Goal: Task Accomplishment & Management: Use online tool/utility

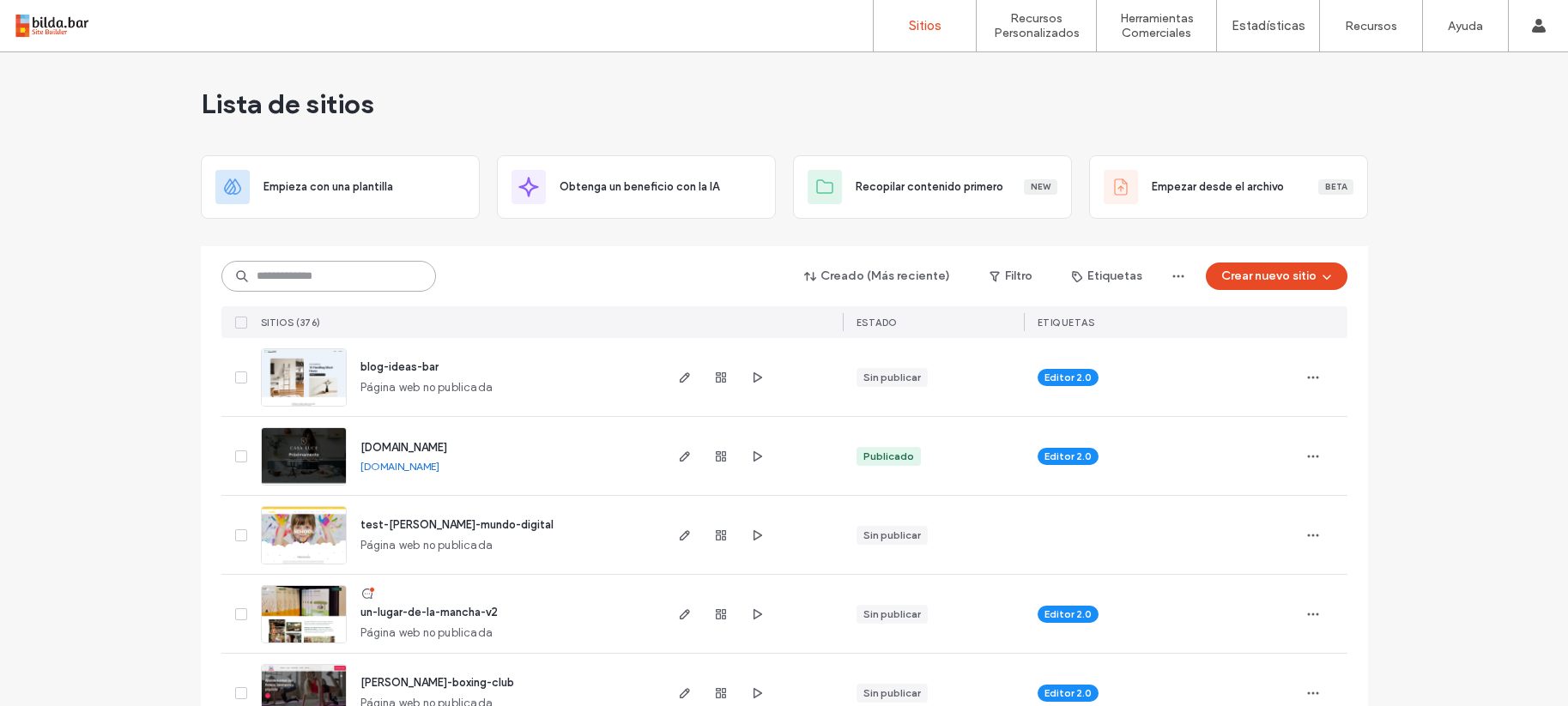
click at [282, 275] on input at bounding box center [328, 276] width 215 height 31
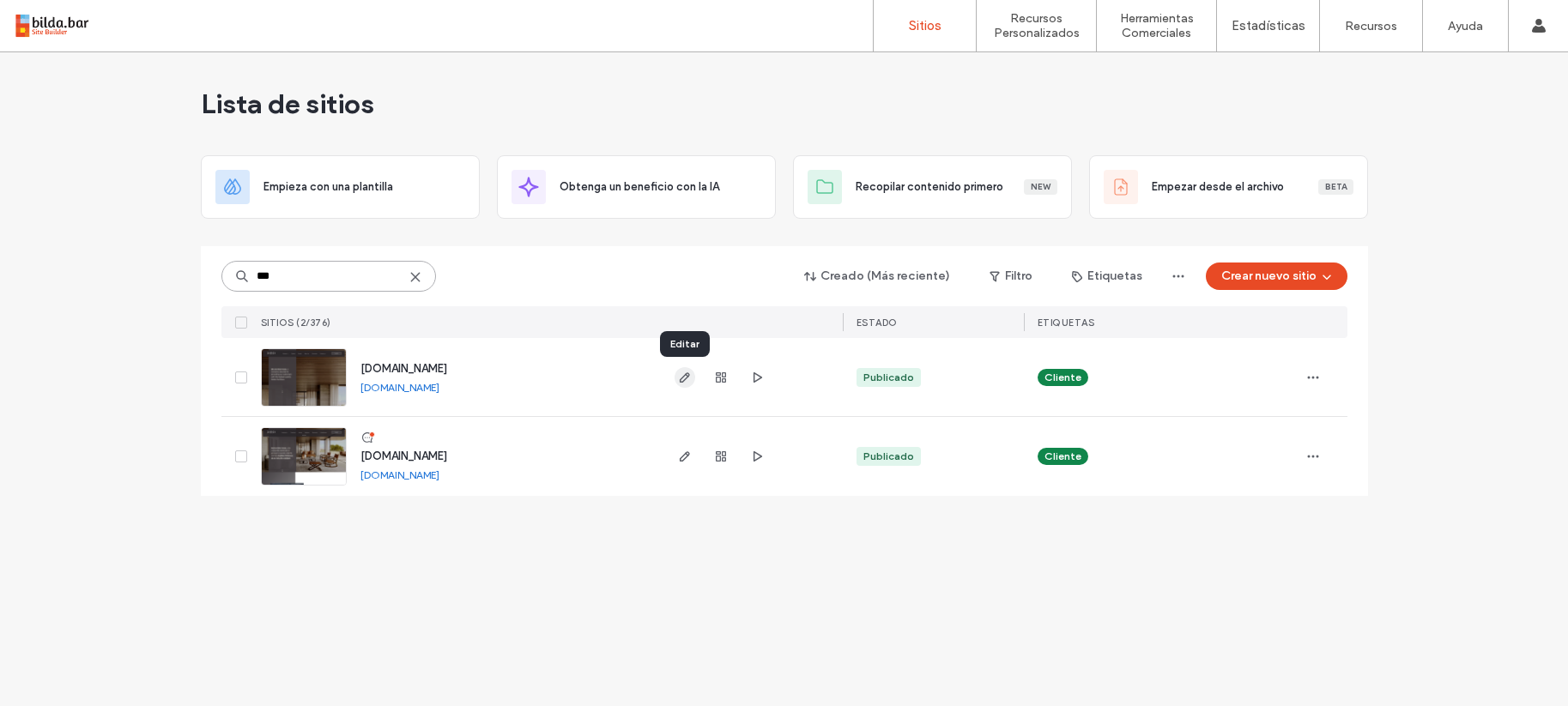
type input "***"
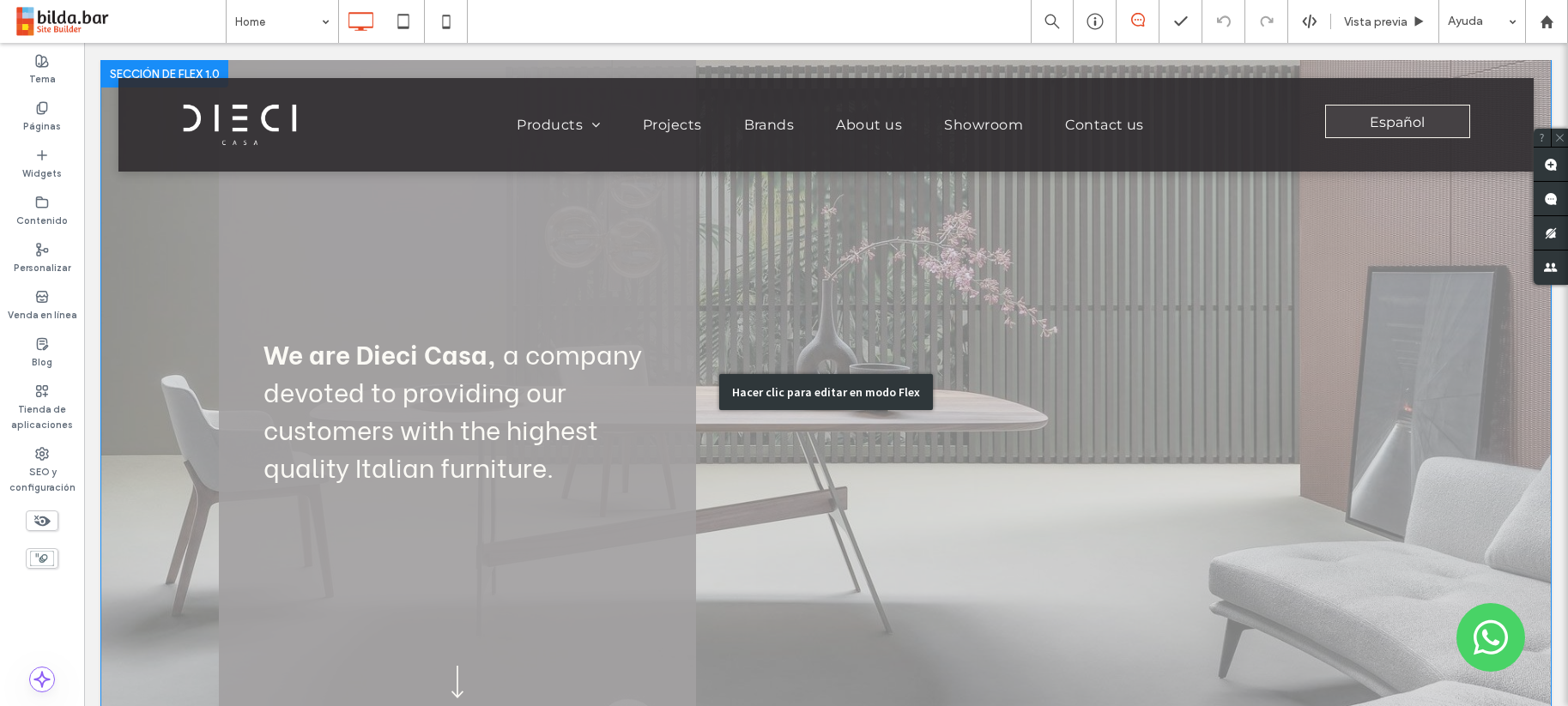
click at [868, 388] on div "Hacer clic para editar en modo Flex" at bounding box center [825, 392] width 214 height 36
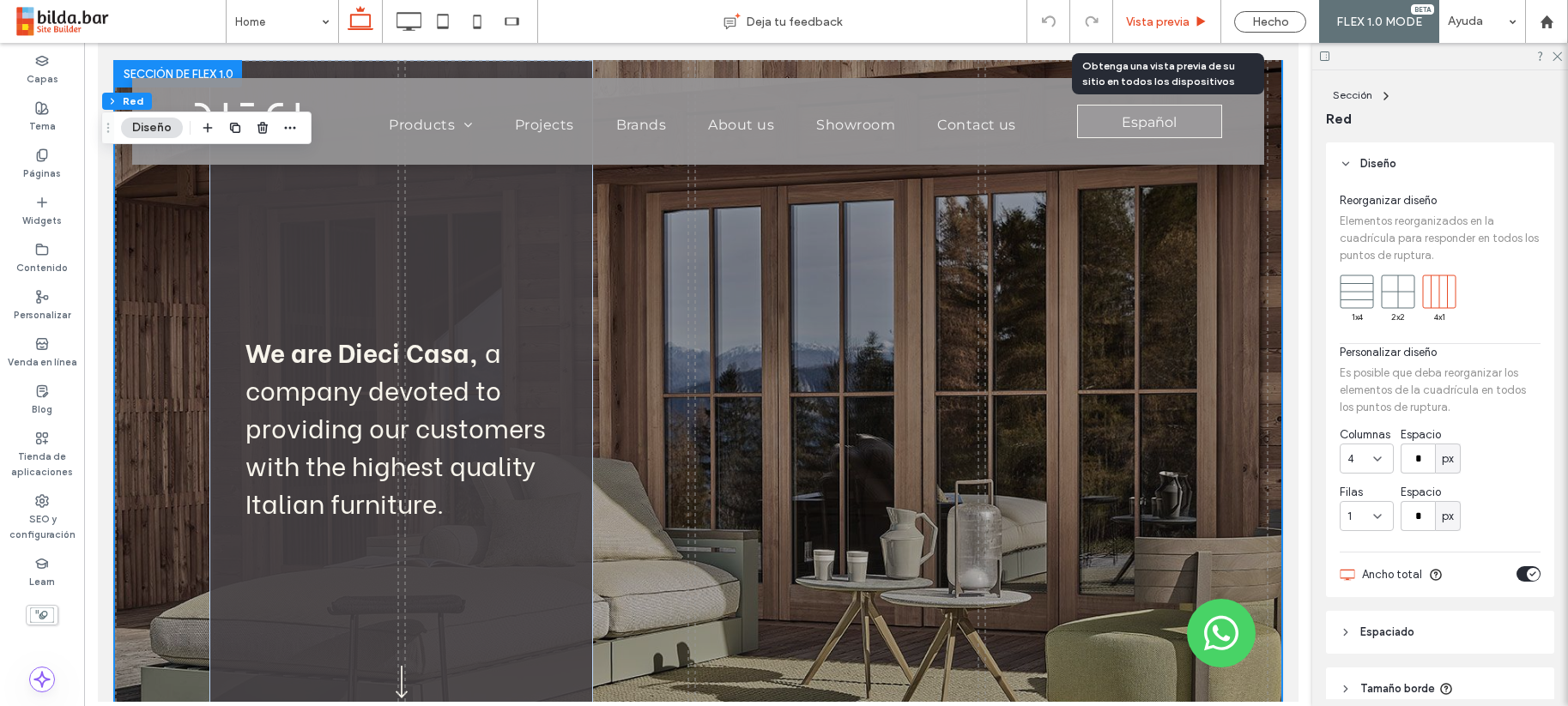
click at [1158, 18] on span "Vista previa" at bounding box center [1158, 22] width 64 height 15
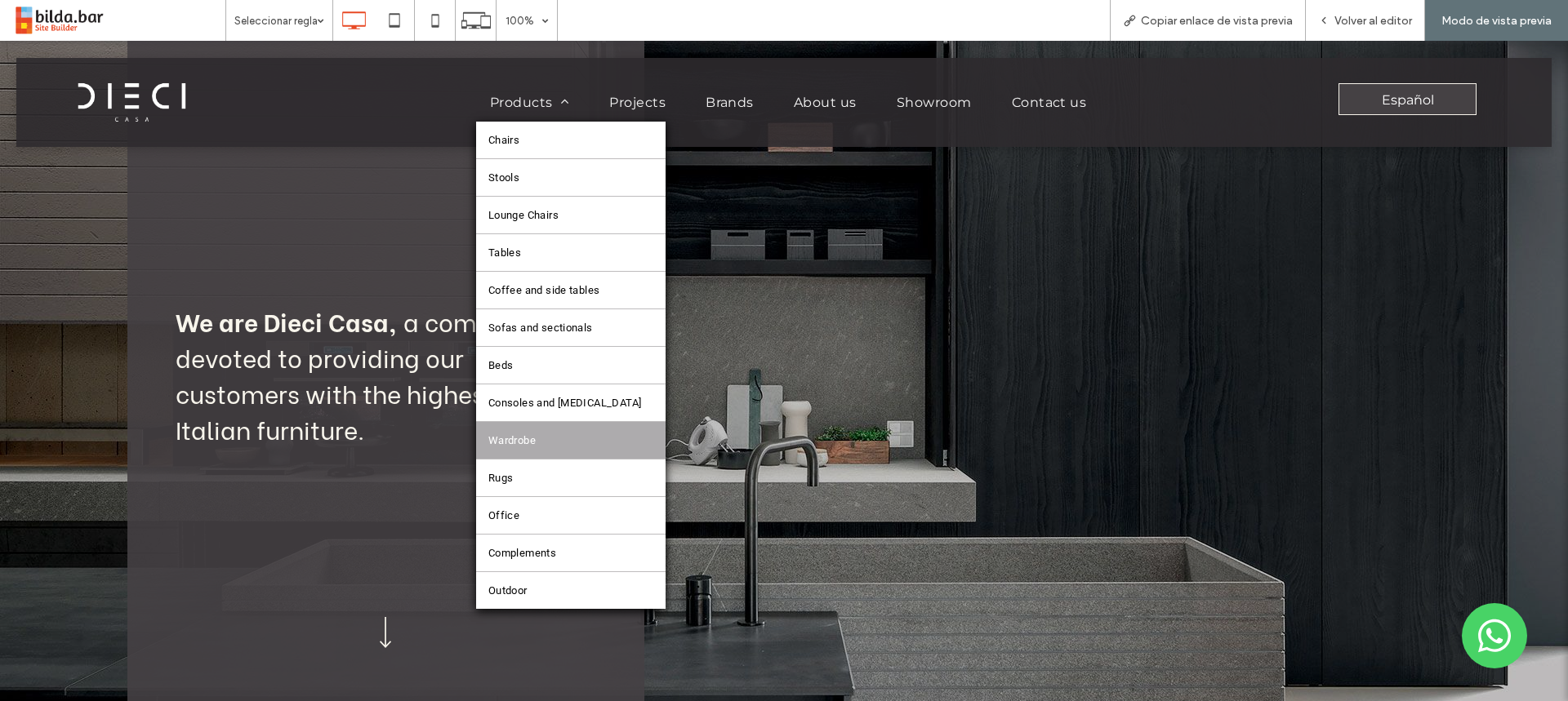
click at [561, 430] on link "Wardrobe" at bounding box center [571, 440] width 190 height 37
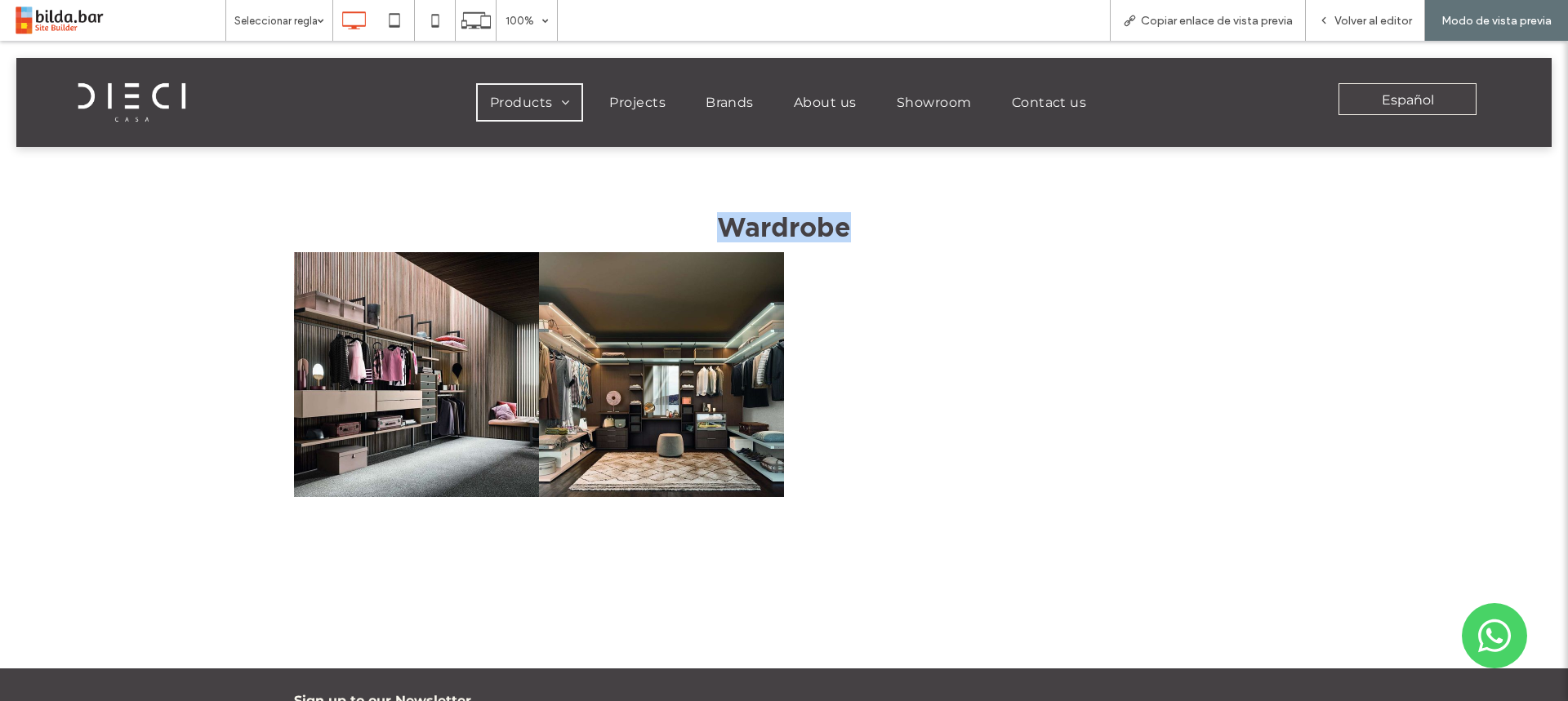
drag, startPoint x: 841, startPoint y: 230, endPoint x: 713, endPoint y: 230, distance: 128.0
click at [713, 230] on h3 "Wardrobe" at bounding box center [784, 228] width 980 height 30
click at [717, 230] on span "Wardrobe" at bounding box center [784, 227] width 134 height 29
drag, startPoint x: 712, startPoint y: 224, endPoint x: 860, endPoint y: 218, distance: 148.1
click at [860, 218] on h3 "Wardrobe" at bounding box center [784, 228] width 980 height 30
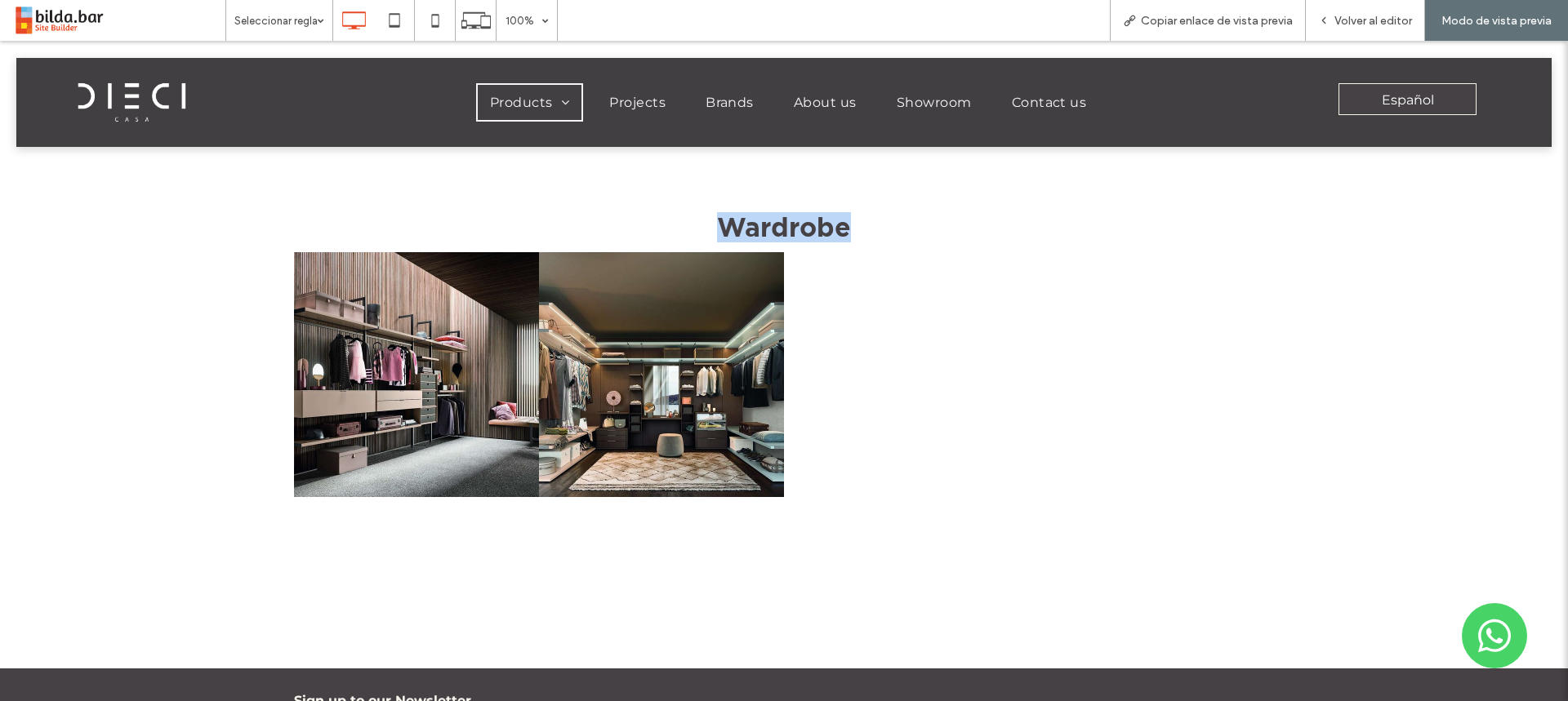
copy span "Wardrobe"
click at [922, 288] on div at bounding box center [906, 375] width 245 height 245
click at [1374, 19] on span "Volver al editor" at bounding box center [1373, 21] width 78 height 14
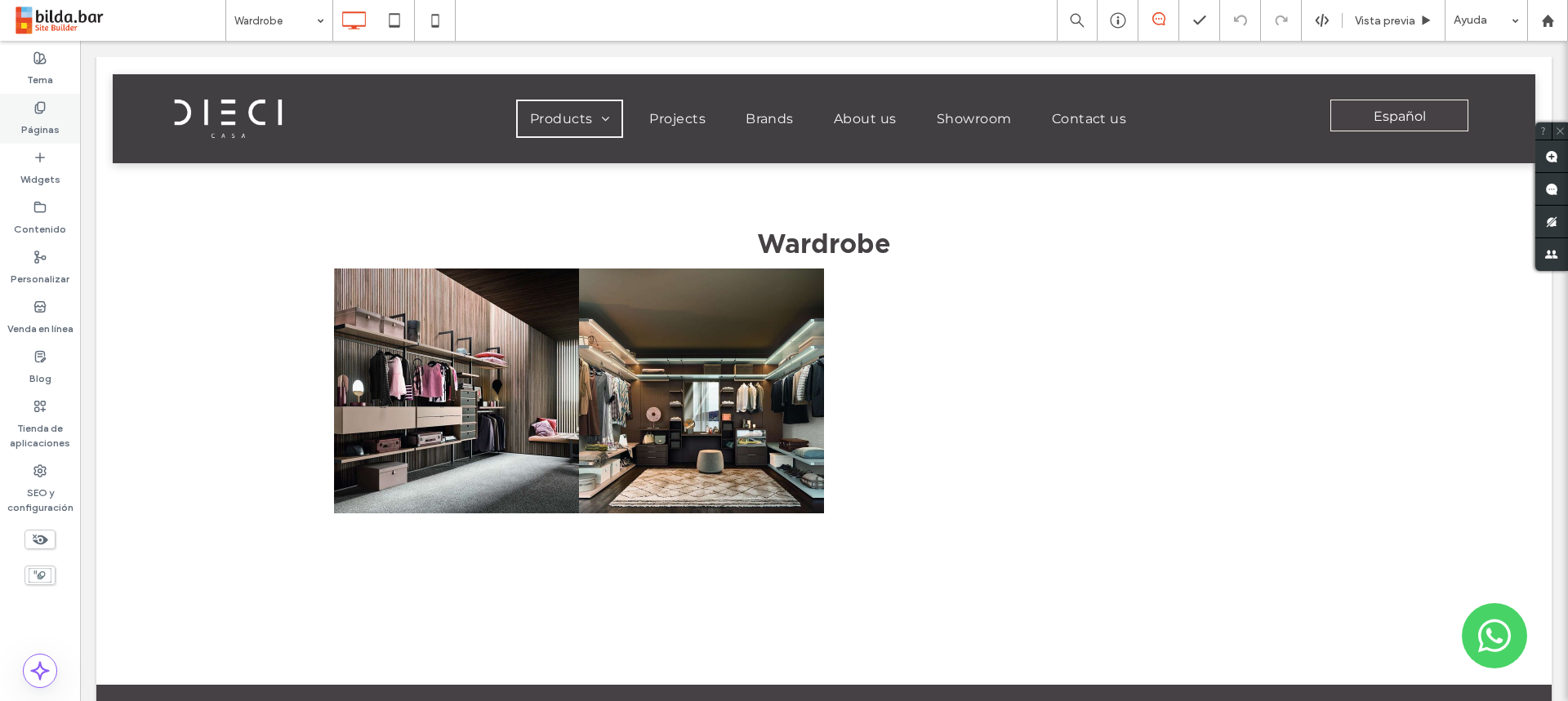
click at [35, 120] on label "Páginas" at bounding box center [40, 125] width 38 height 23
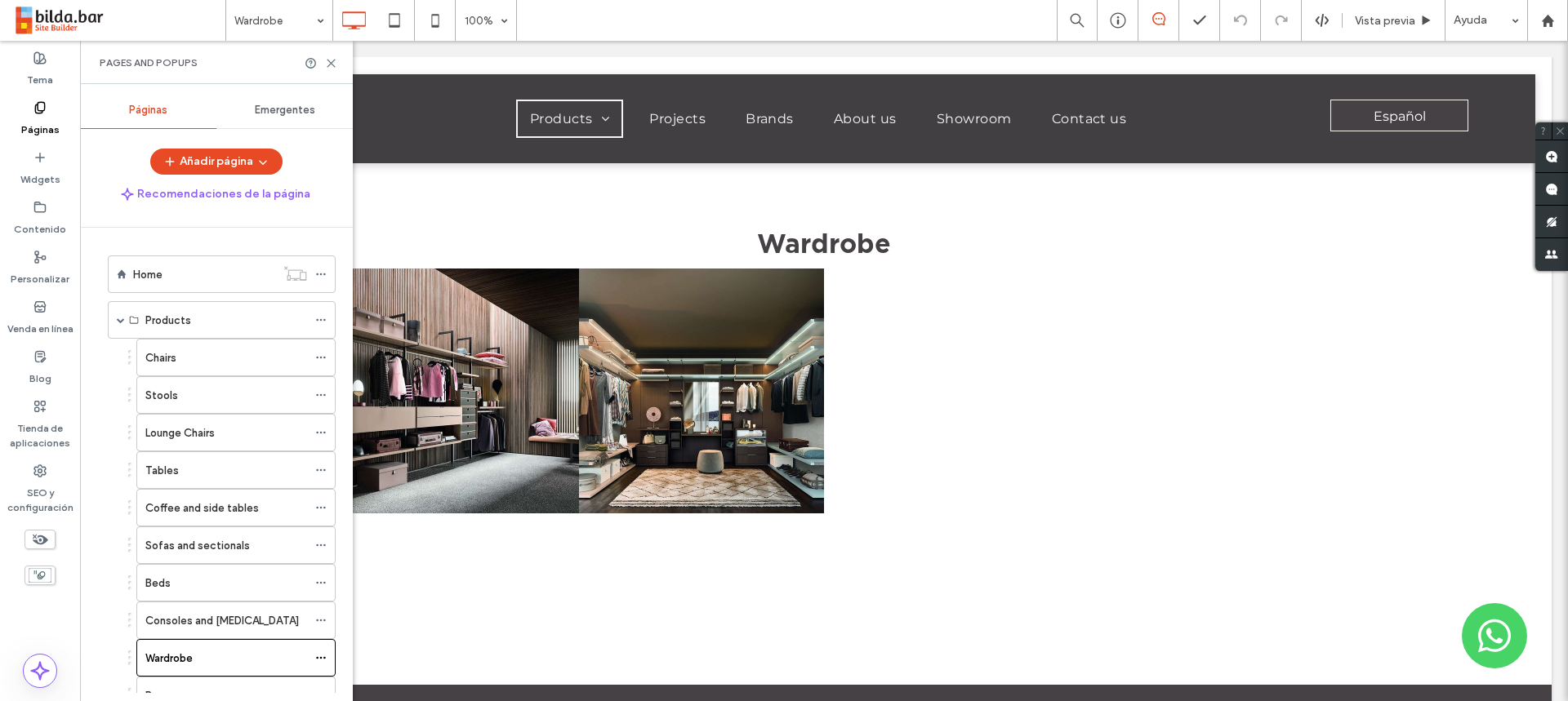
click at [282, 113] on span "Emergentes" at bounding box center [285, 110] width 61 height 13
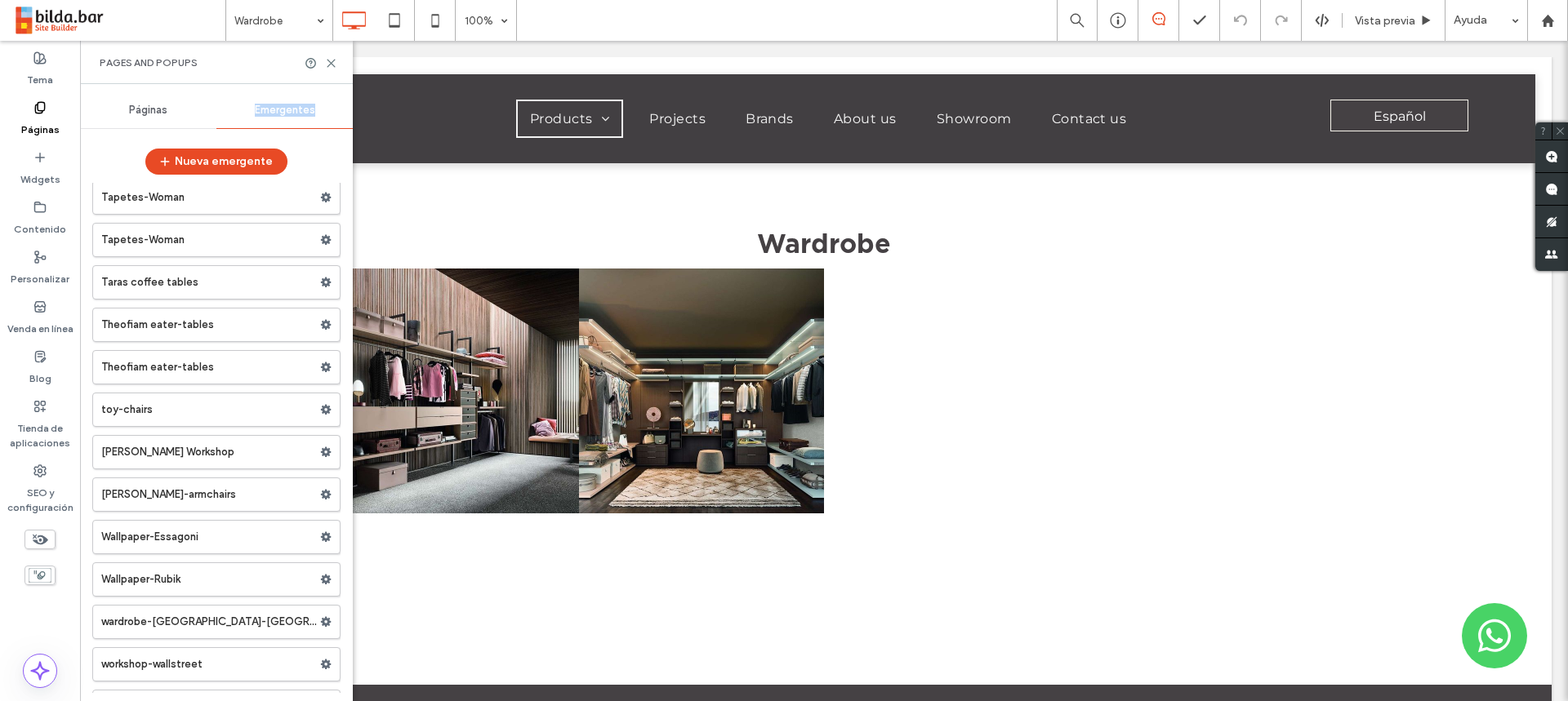
scroll to position [35158, 0]
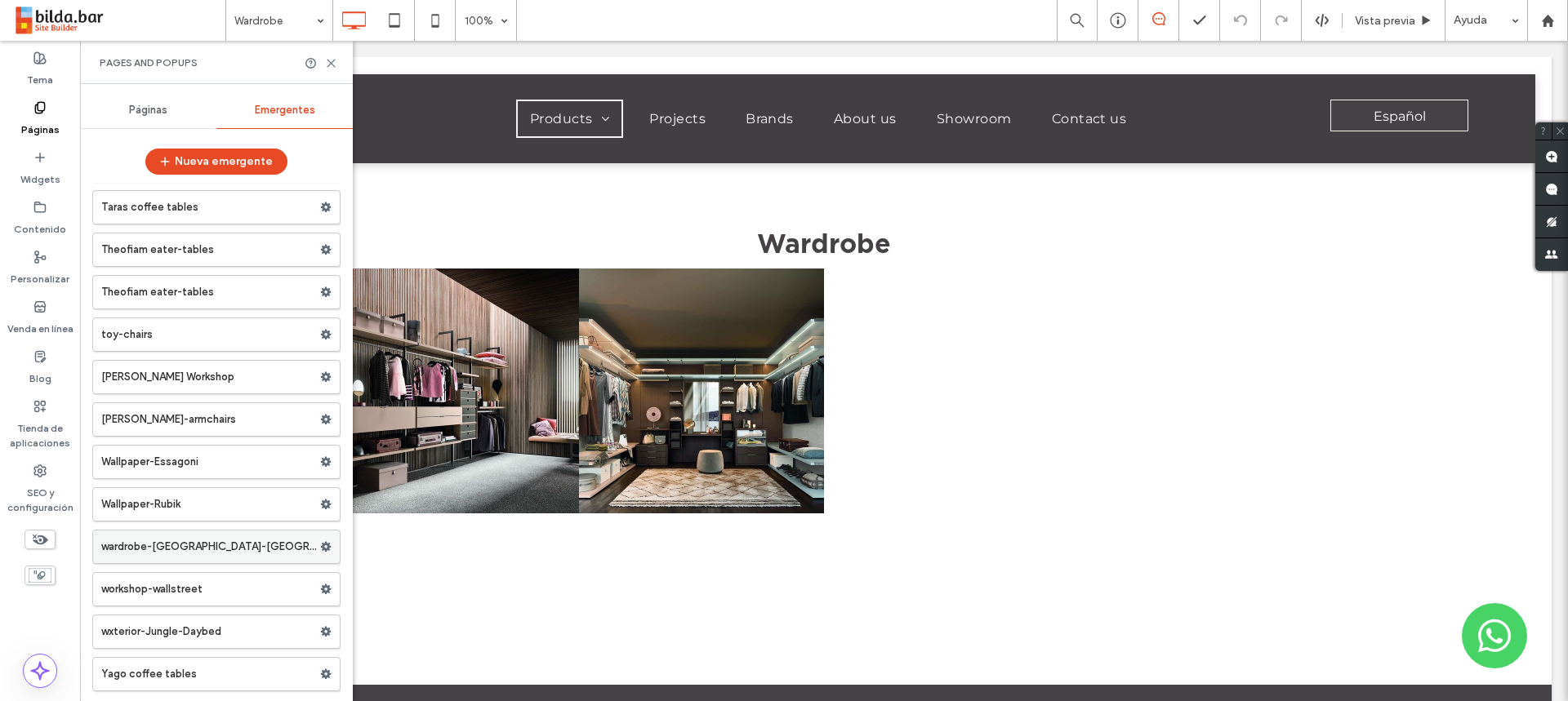
click at [324, 549] on icon at bounding box center [326, 547] width 11 height 11
click at [400, 578] on span "Duplicar" at bounding box center [395, 580] width 44 height 14
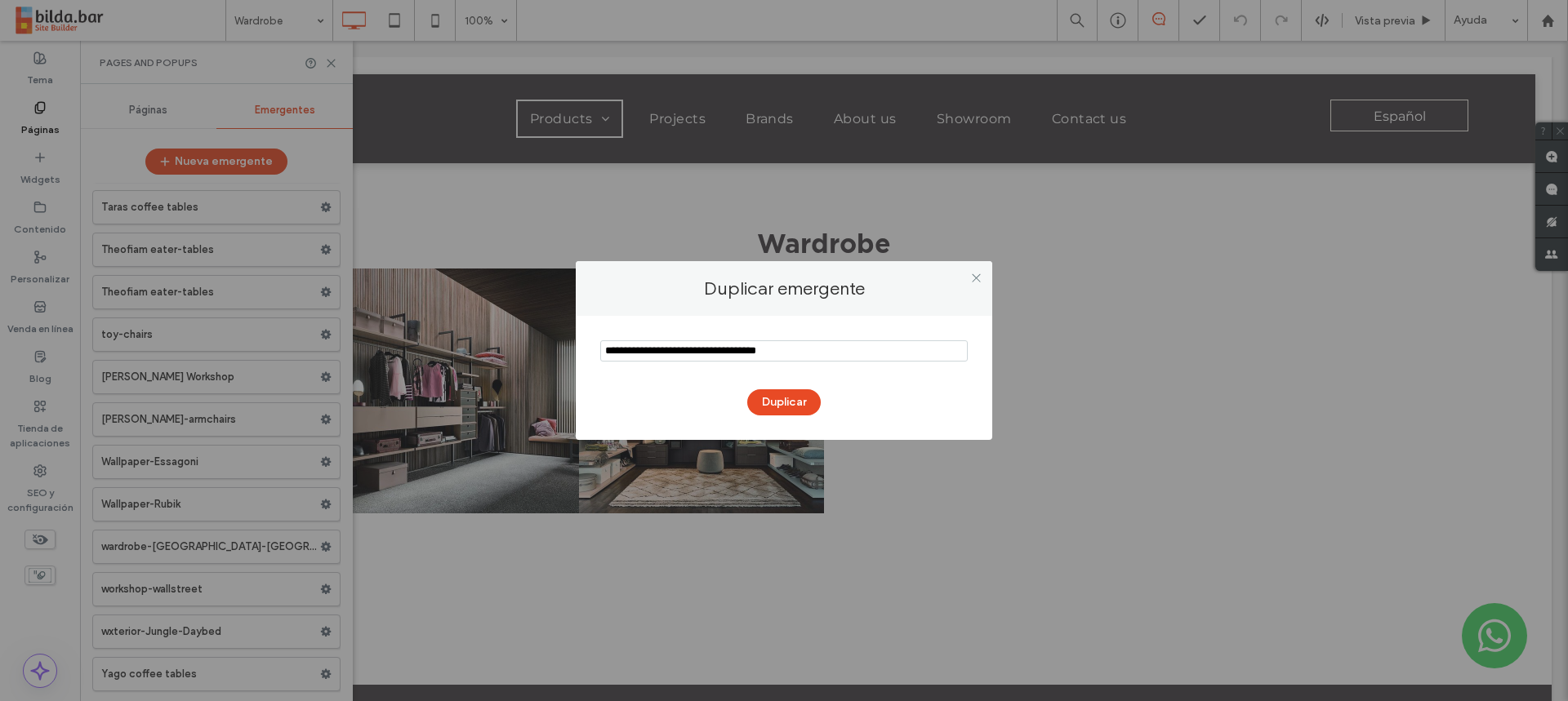
drag, startPoint x: 731, startPoint y: 352, endPoint x: 705, endPoint y: 352, distance: 26.0
click at [705, 352] on input "notEmpty" at bounding box center [784, 350] width 368 height 21
drag, startPoint x: 823, startPoint y: 350, endPoint x: 768, endPoint y: 351, distance: 55.0
click at [768, 351] on input "notEmpty" at bounding box center [784, 350] width 368 height 21
drag, startPoint x: 651, startPoint y: 350, endPoint x: 589, endPoint y: 354, distance: 62.1
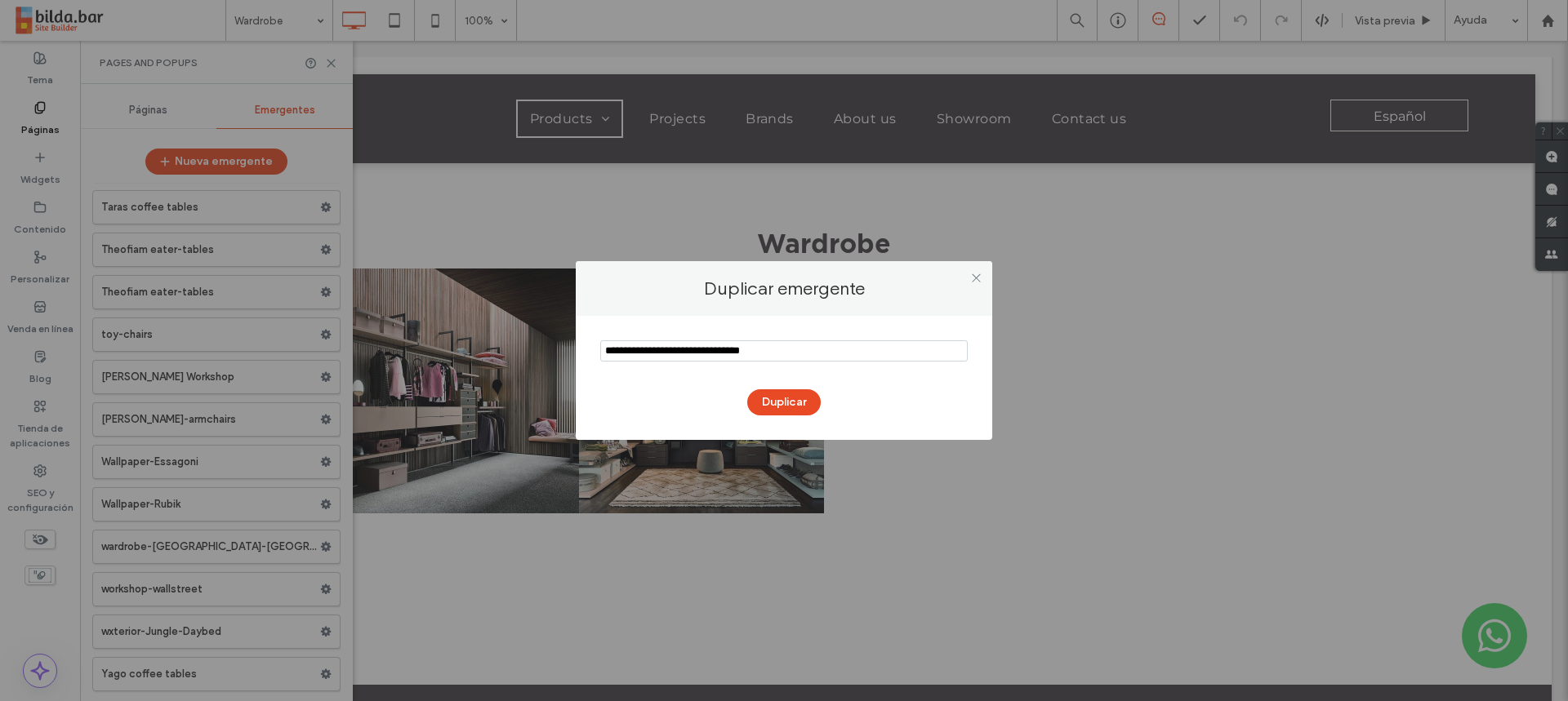
click at [589, 354] on div "Duplicar" at bounding box center [784, 378] width 416 height 124
type input "**********"
click at [771, 399] on button "Duplicar" at bounding box center [784, 403] width 73 height 27
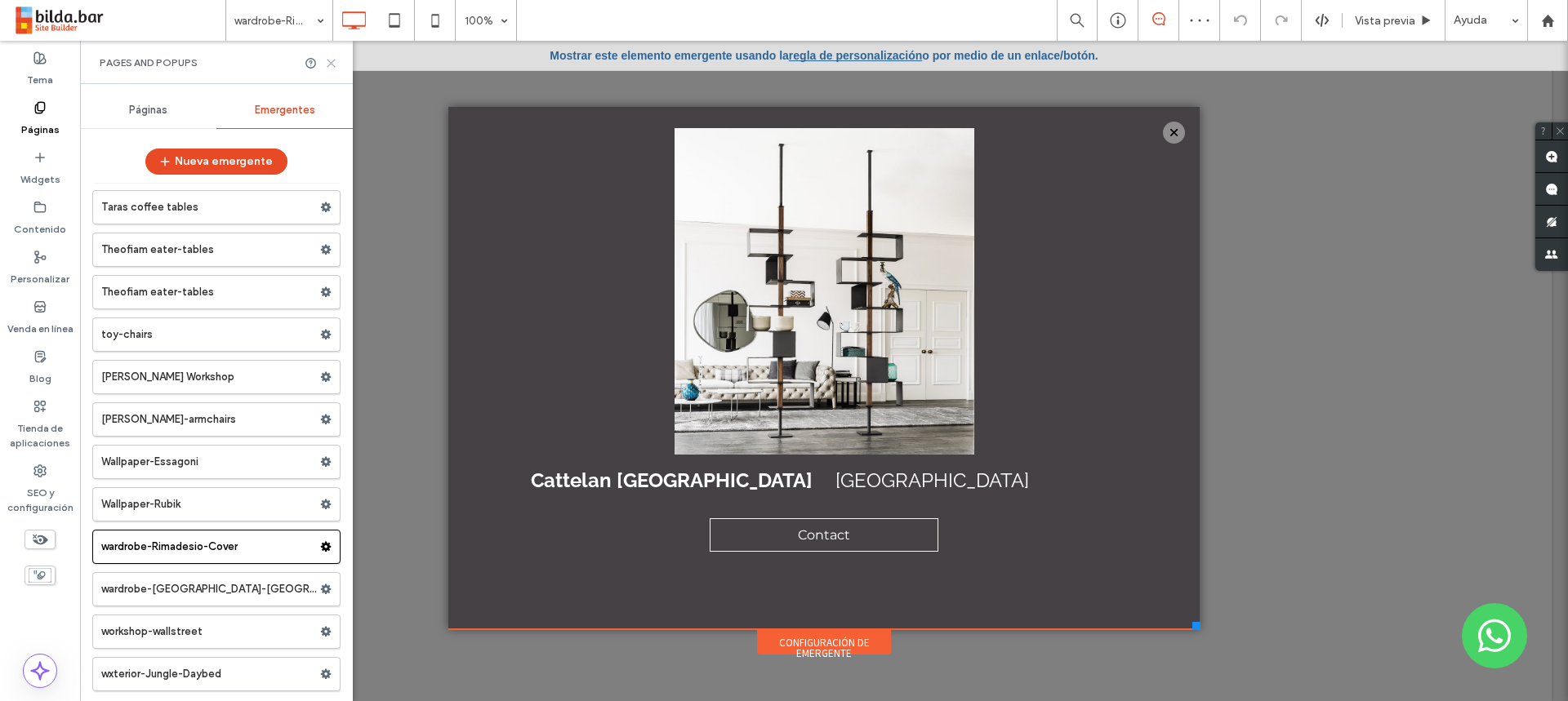
click at [329, 59] on icon at bounding box center [331, 63] width 12 height 12
click at [329, 59] on div "Mostrar este elemento emergente usando la regla de personalización o por medio …" at bounding box center [823, 55] width 1487 height 29
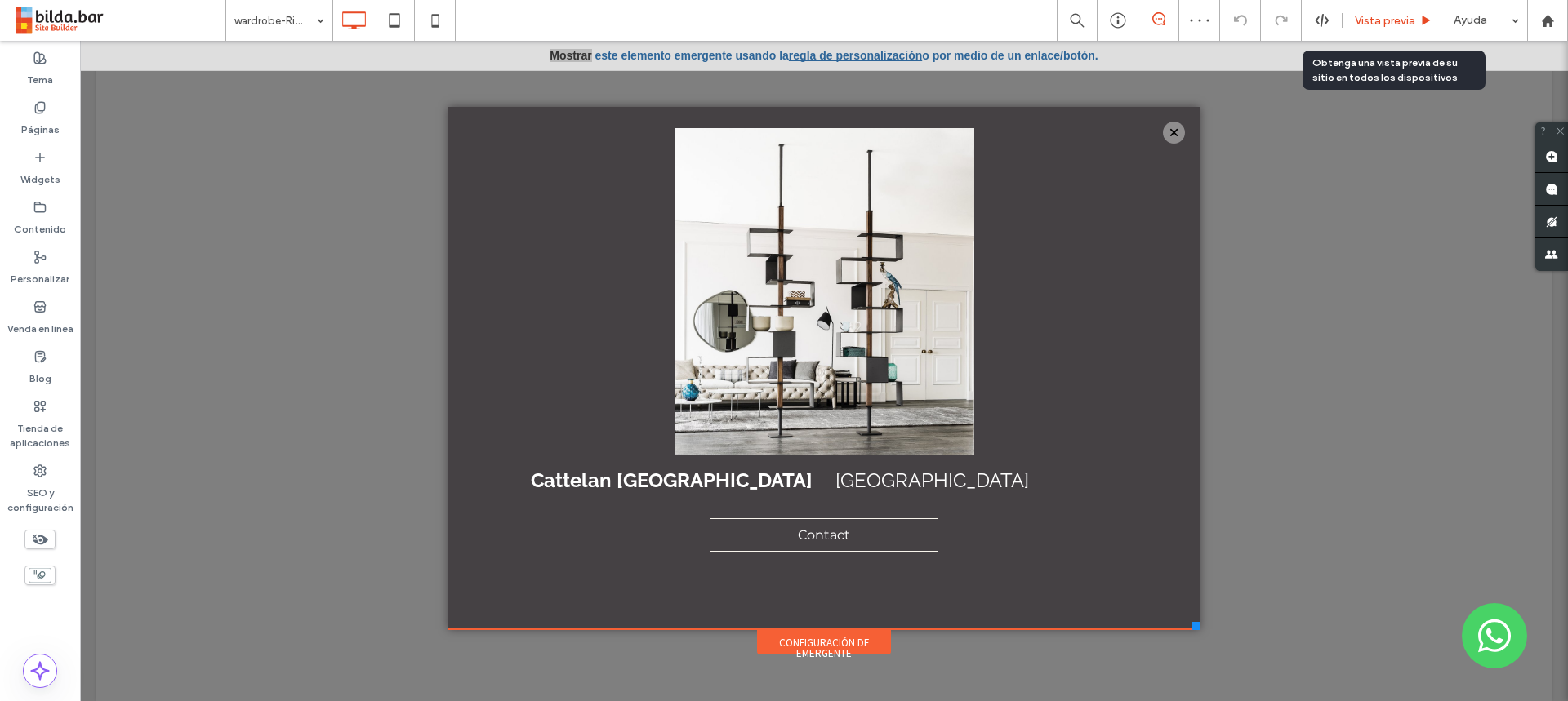
click at [1382, 21] on span "Vista previa" at bounding box center [1385, 21] width 61 height 14
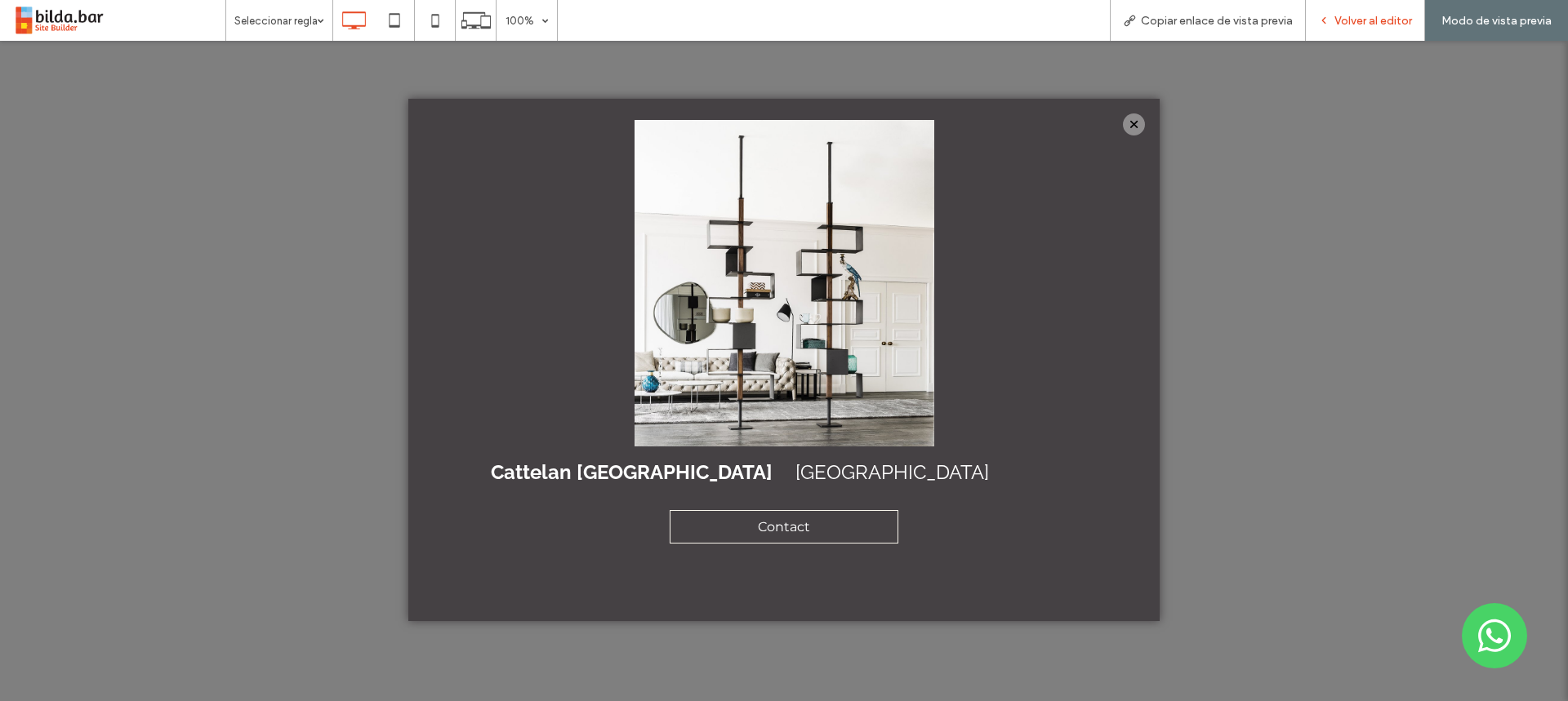
click at [1375, 21] on span "Volver al editor" at bounding box center [1373, 21] width 78 height 14
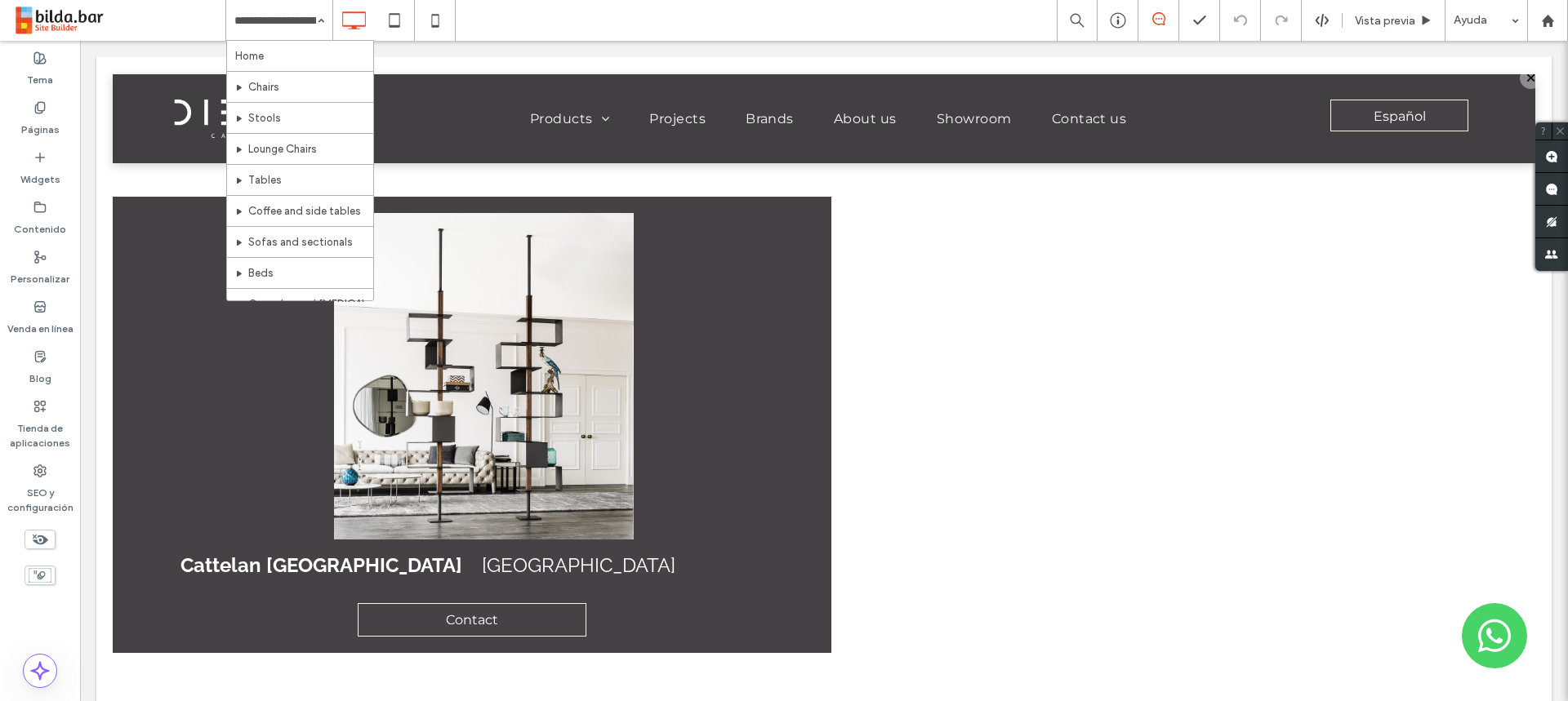
click at [0, 0] on div at bounding box center [0, 0] width 0 height 0
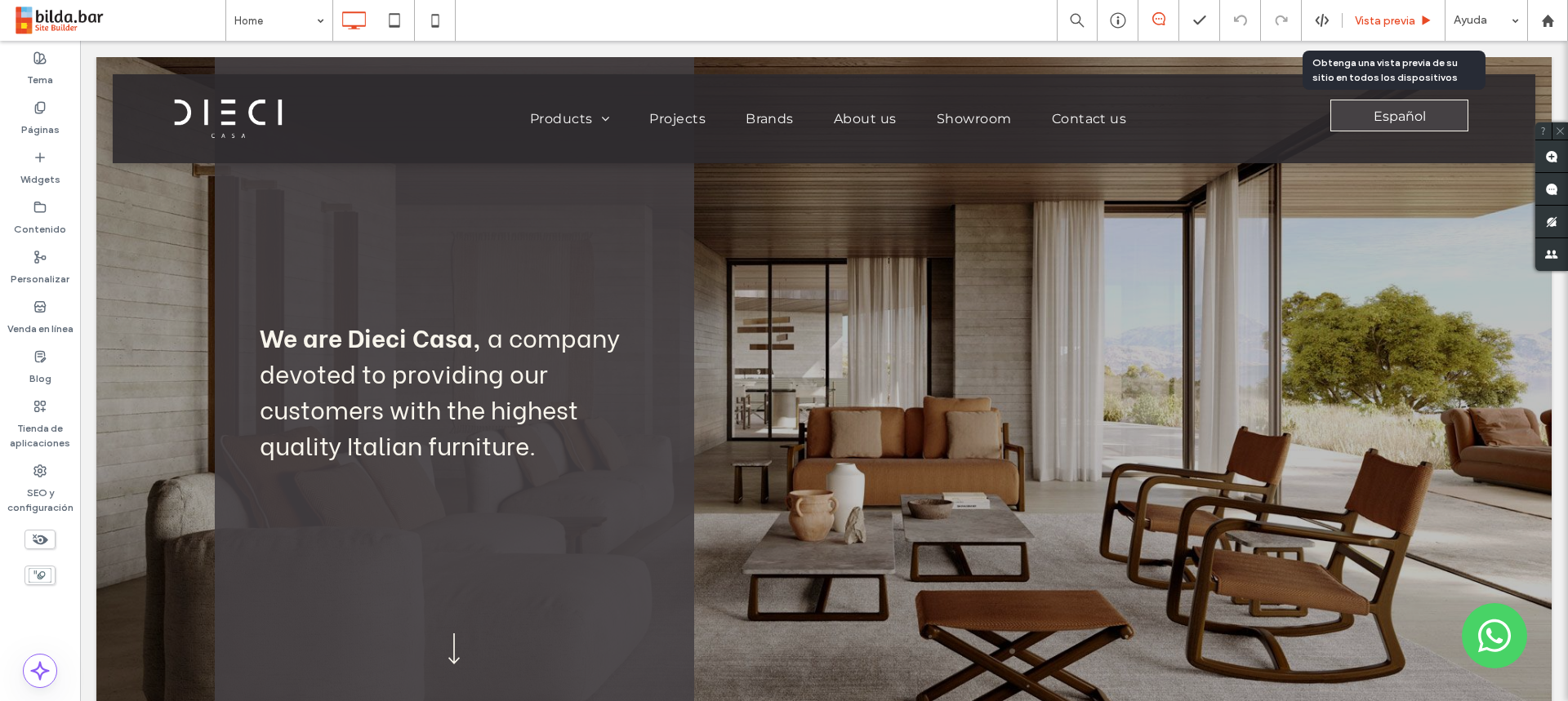
click at [1385, 18] on span "Vista previa" at bounding box center [1385, 21] width 61 height 14
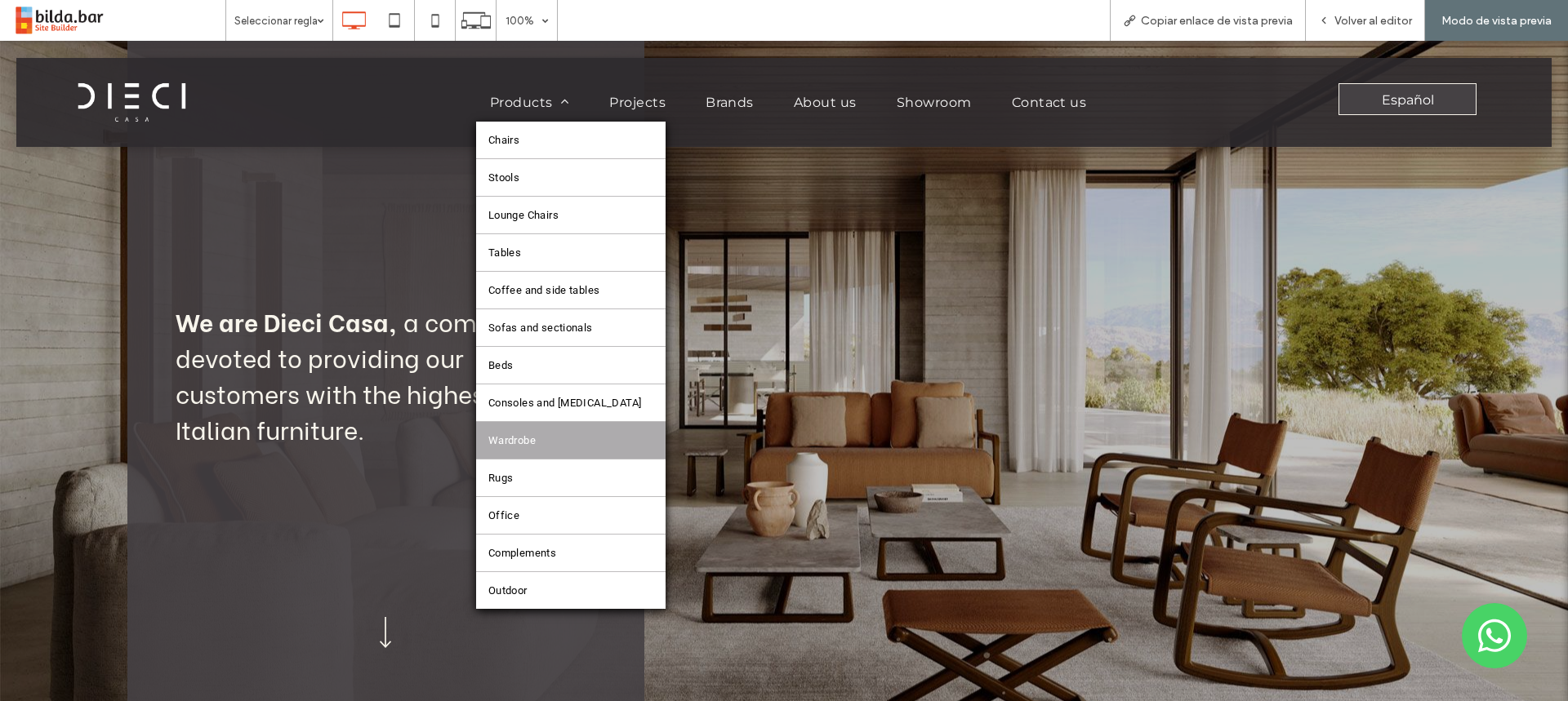
click at [526, 433] on link "Wardrobe" at bounding box center [571, 440] width 190 height 37
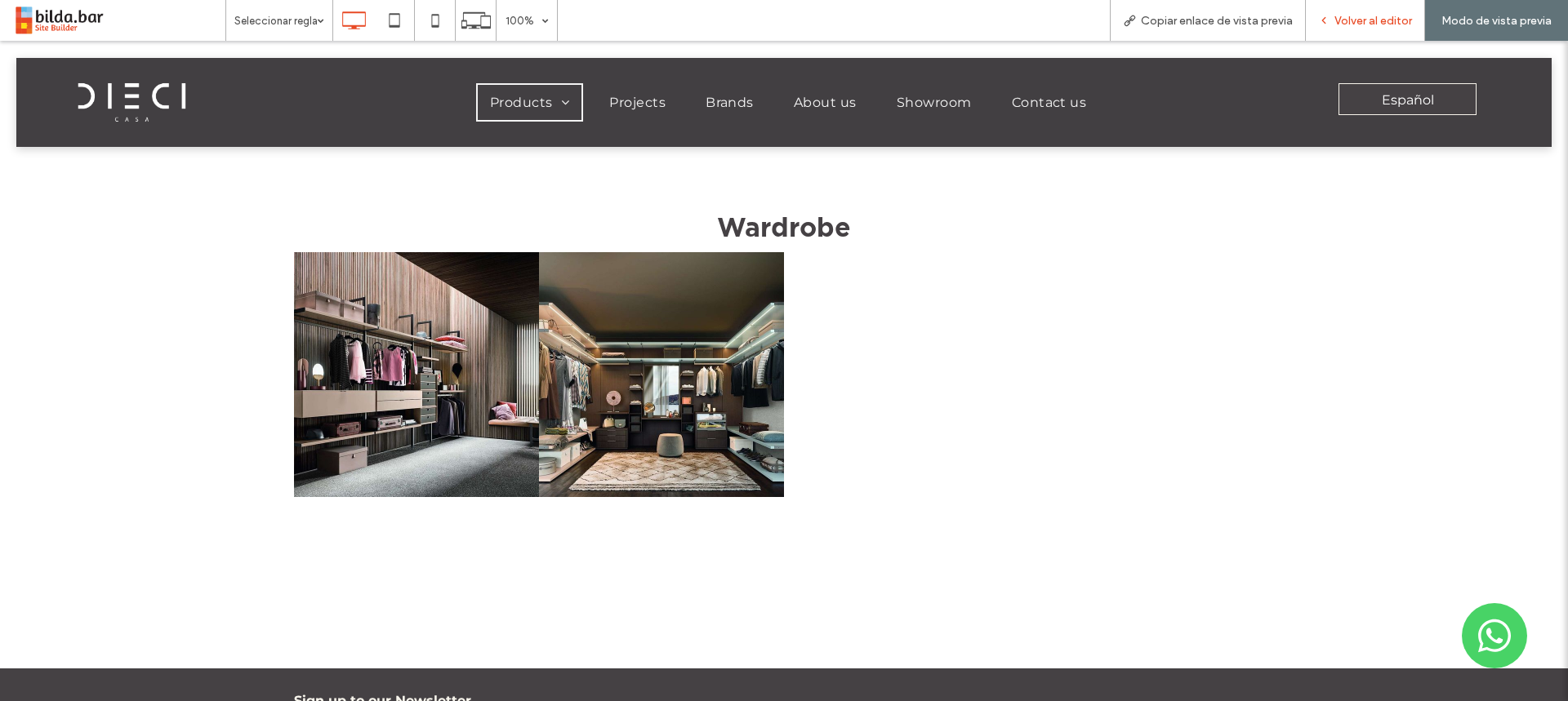
click at [1371, 17] on span "Volver al editor" at bounding box center [1373, 21] width 78 height 14
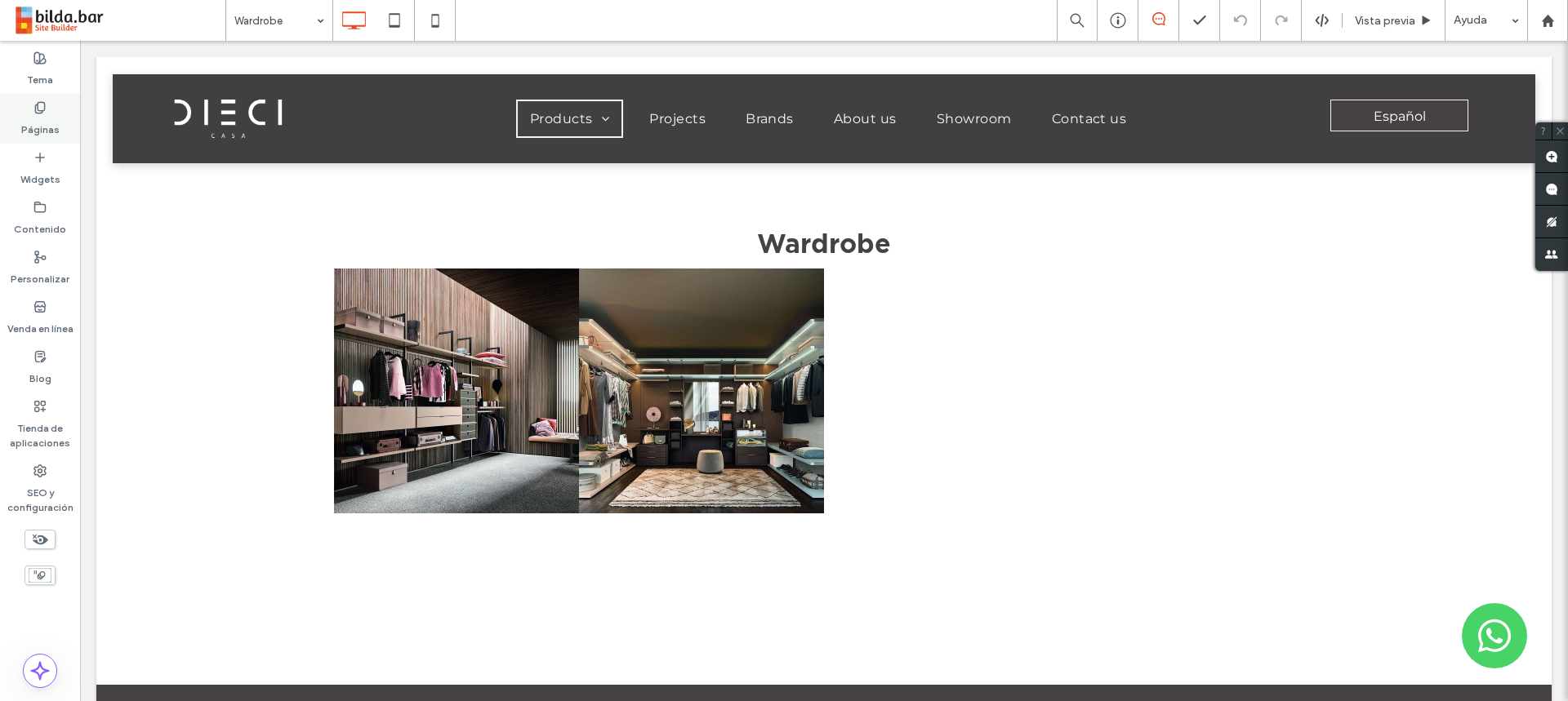
click at [44, 113] on icon at bounding box center [40, 108] width 13 height 13
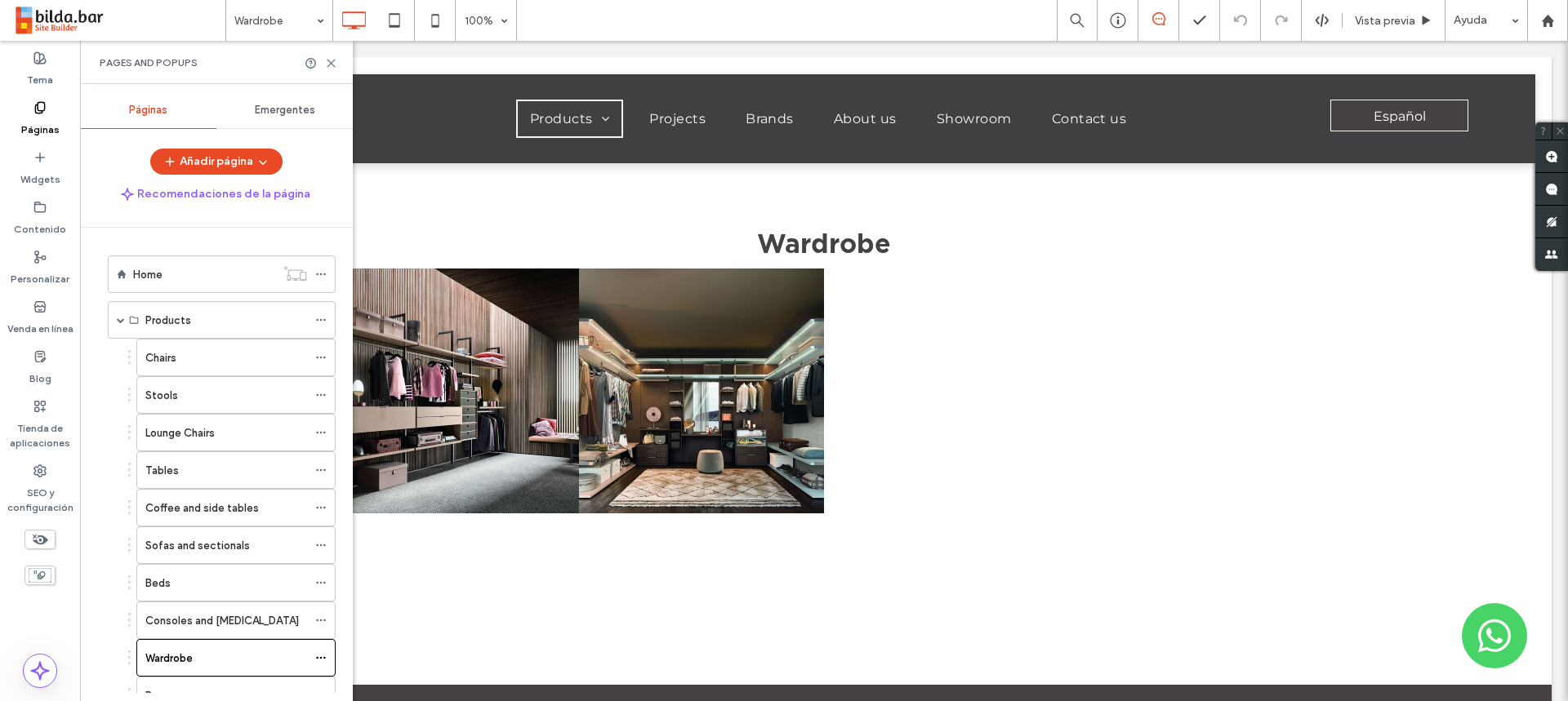
click at [291, 105] on span "Emergentes" at bounding box center [285, 110] width 61 height 13
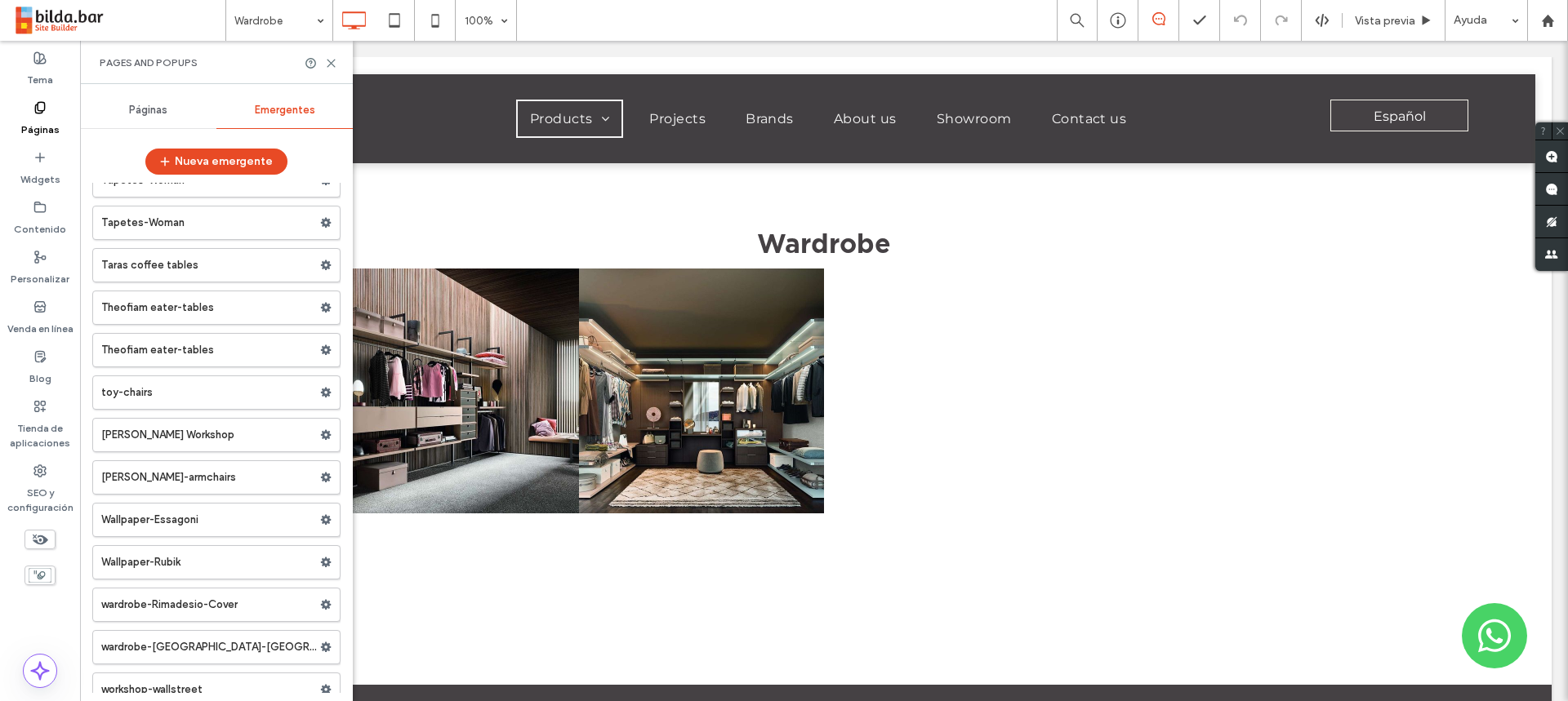
scroll to position [35201, 0]
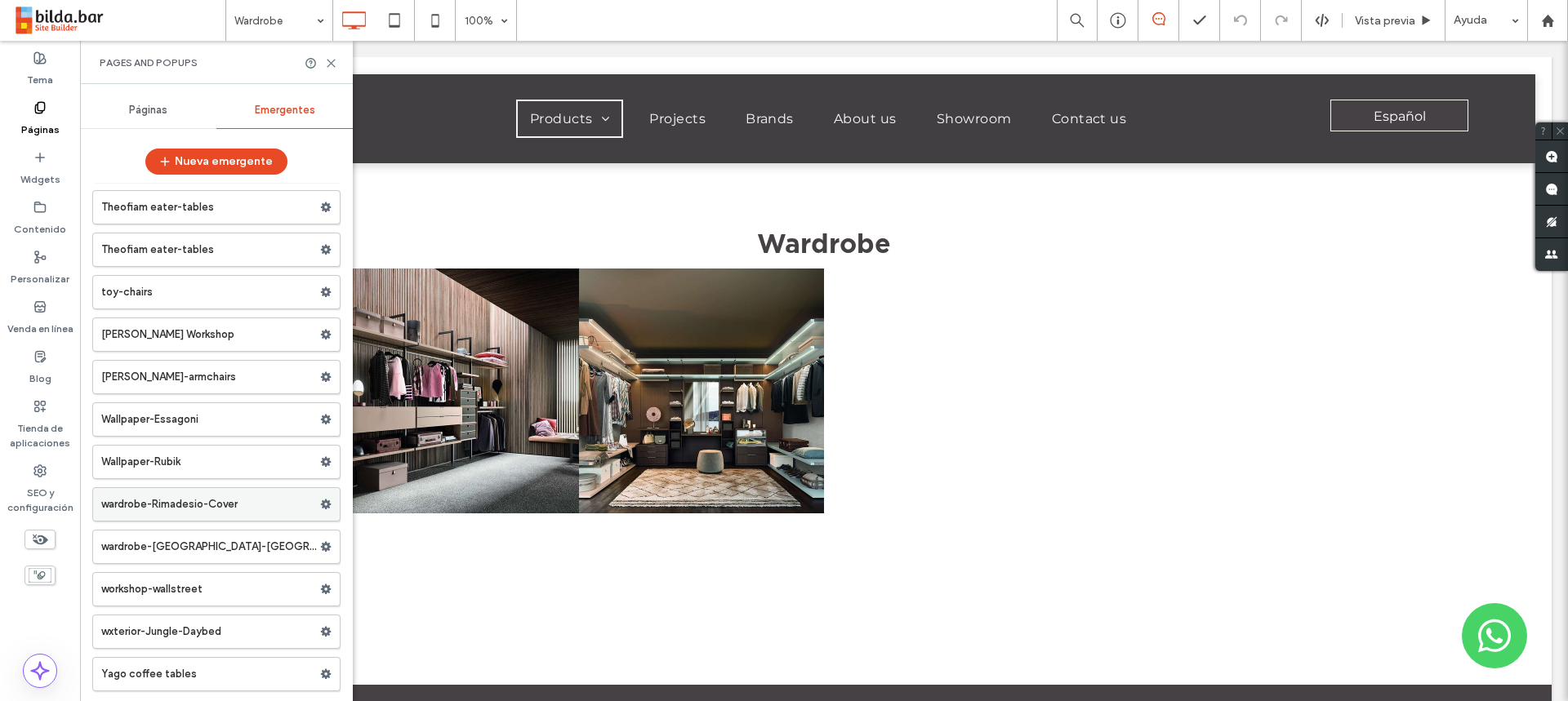
click at [321, 504] on use at bounding box center [326, 504] width 10 height 9
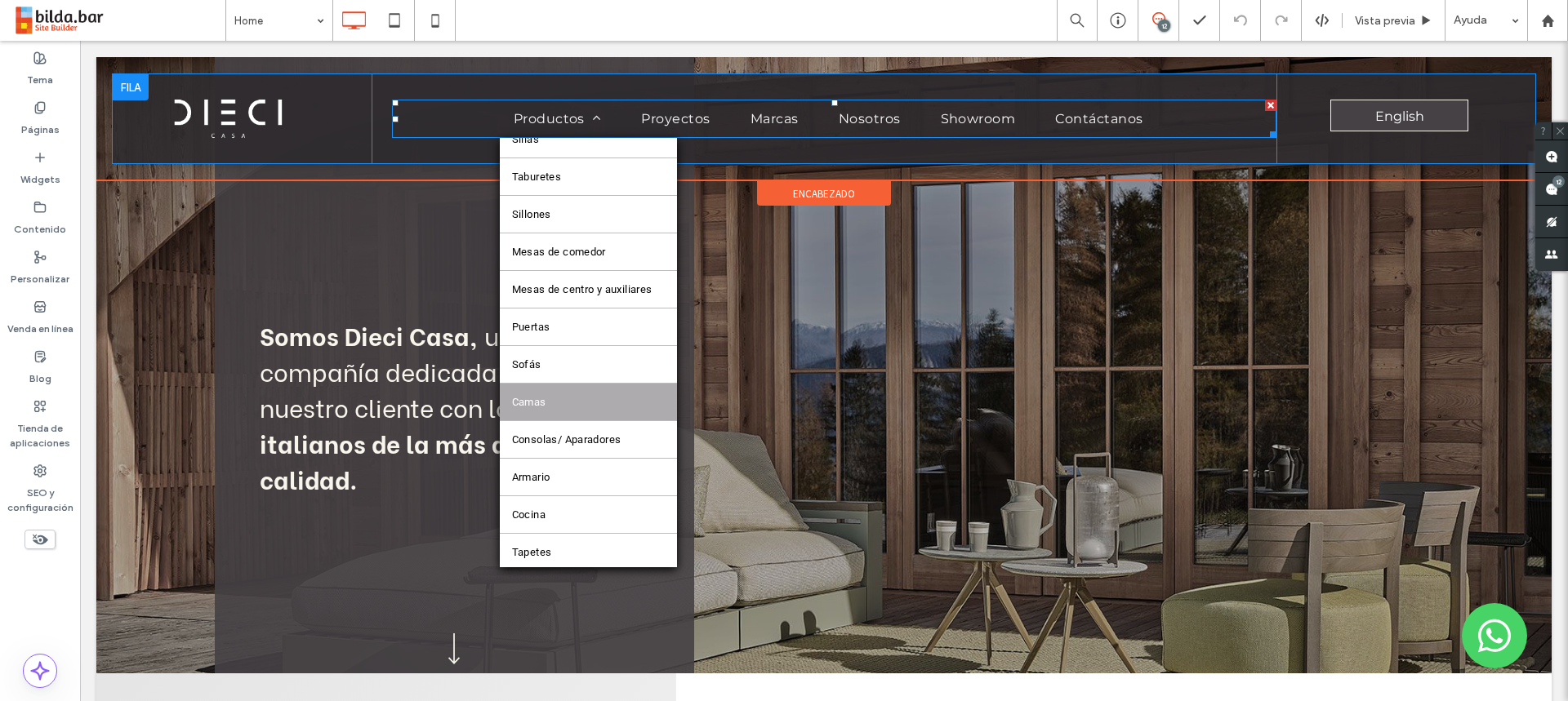
scroll to position [50, 0]
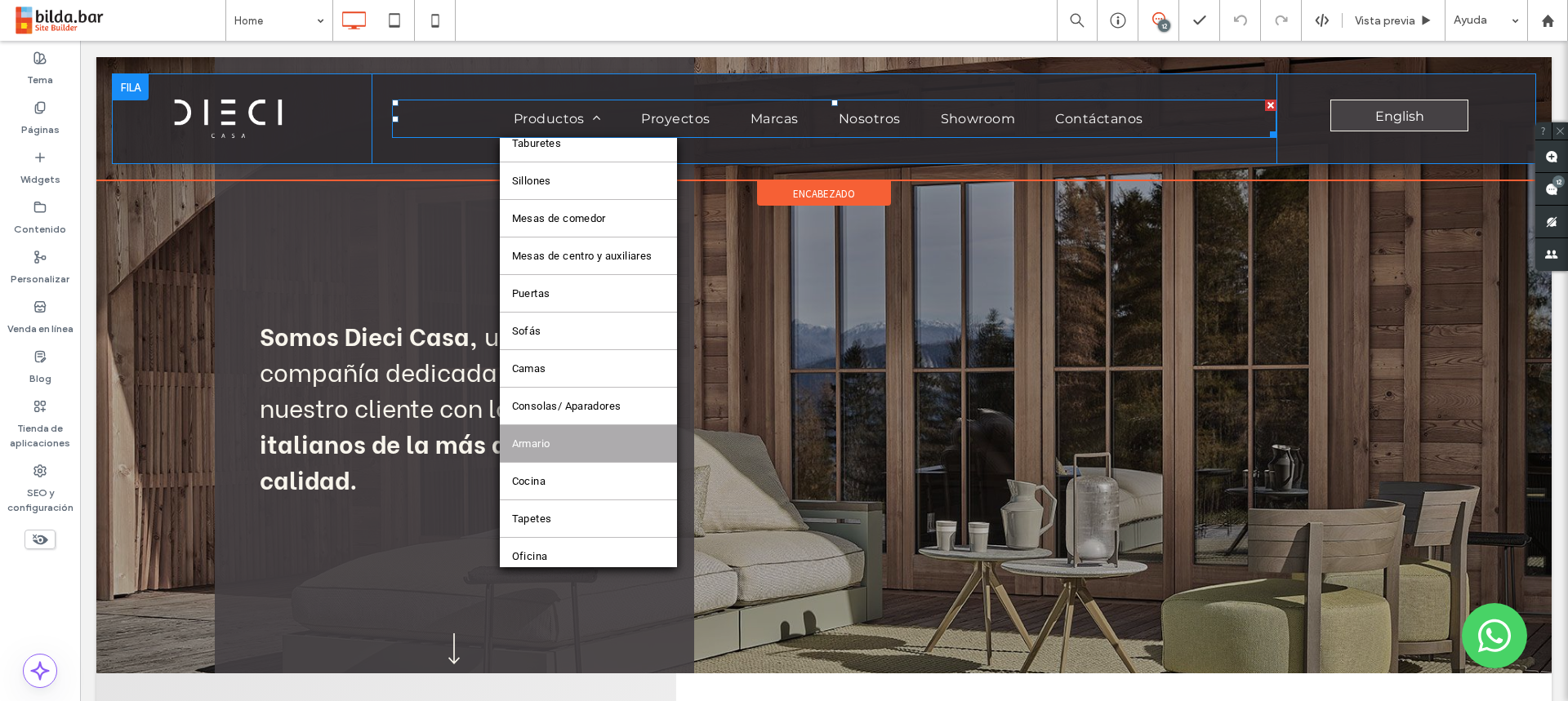
click at [553, 445] on link "Armario" at bounding box center [588, 444] width 178 height 37
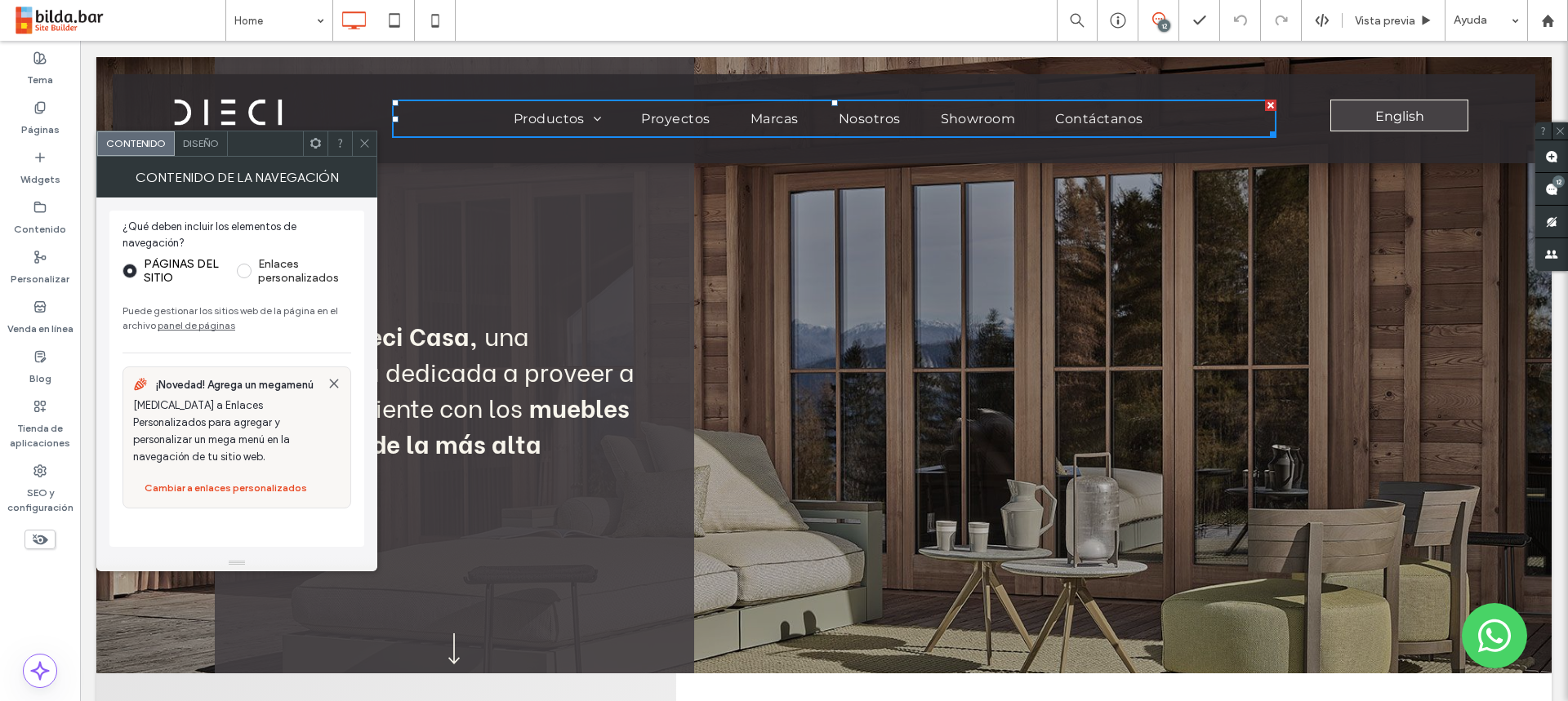
click at [362, 140] on icon at bounding box center [364, 142] width 12 height 12
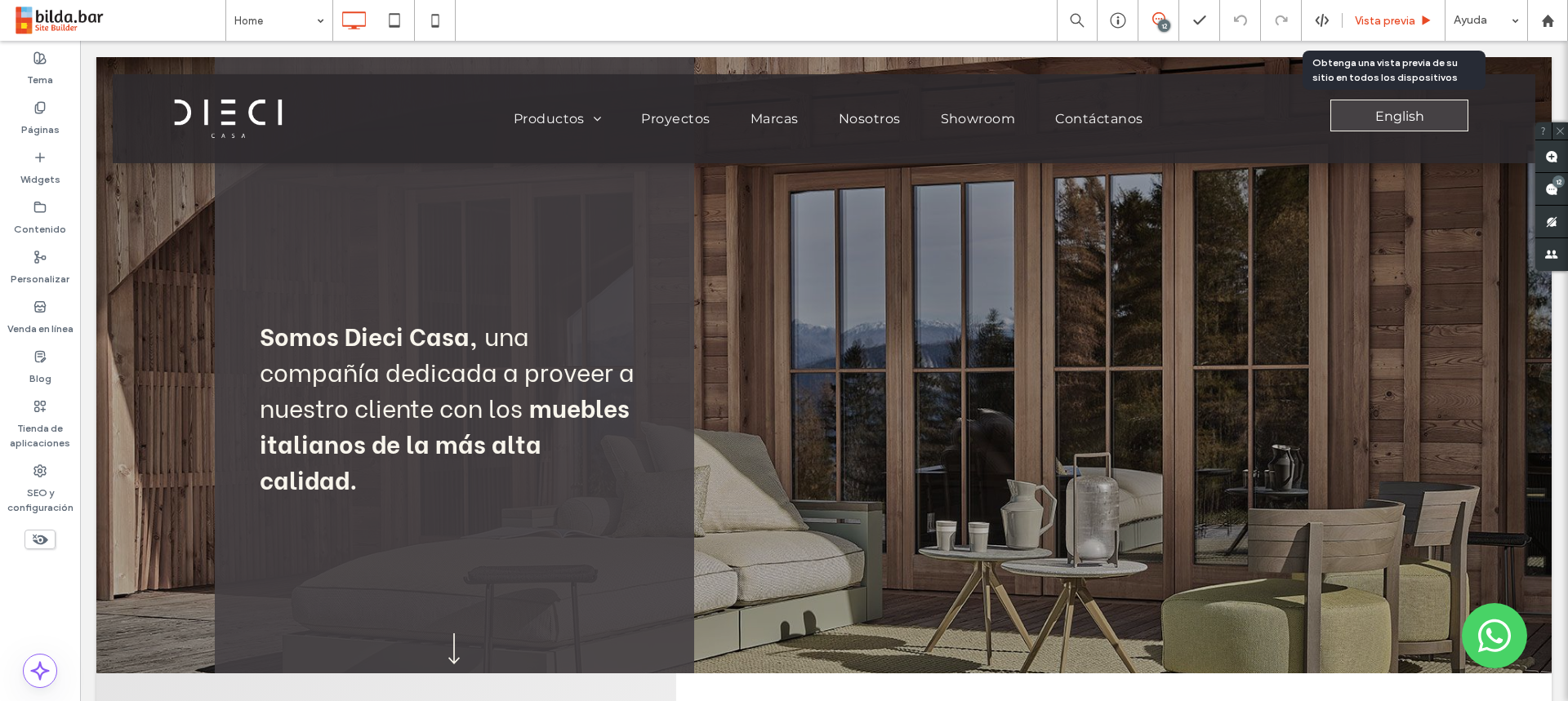
click at [1410, 16] on span "Vista previa" at bounding box center [1385, 21] width 61 height 14
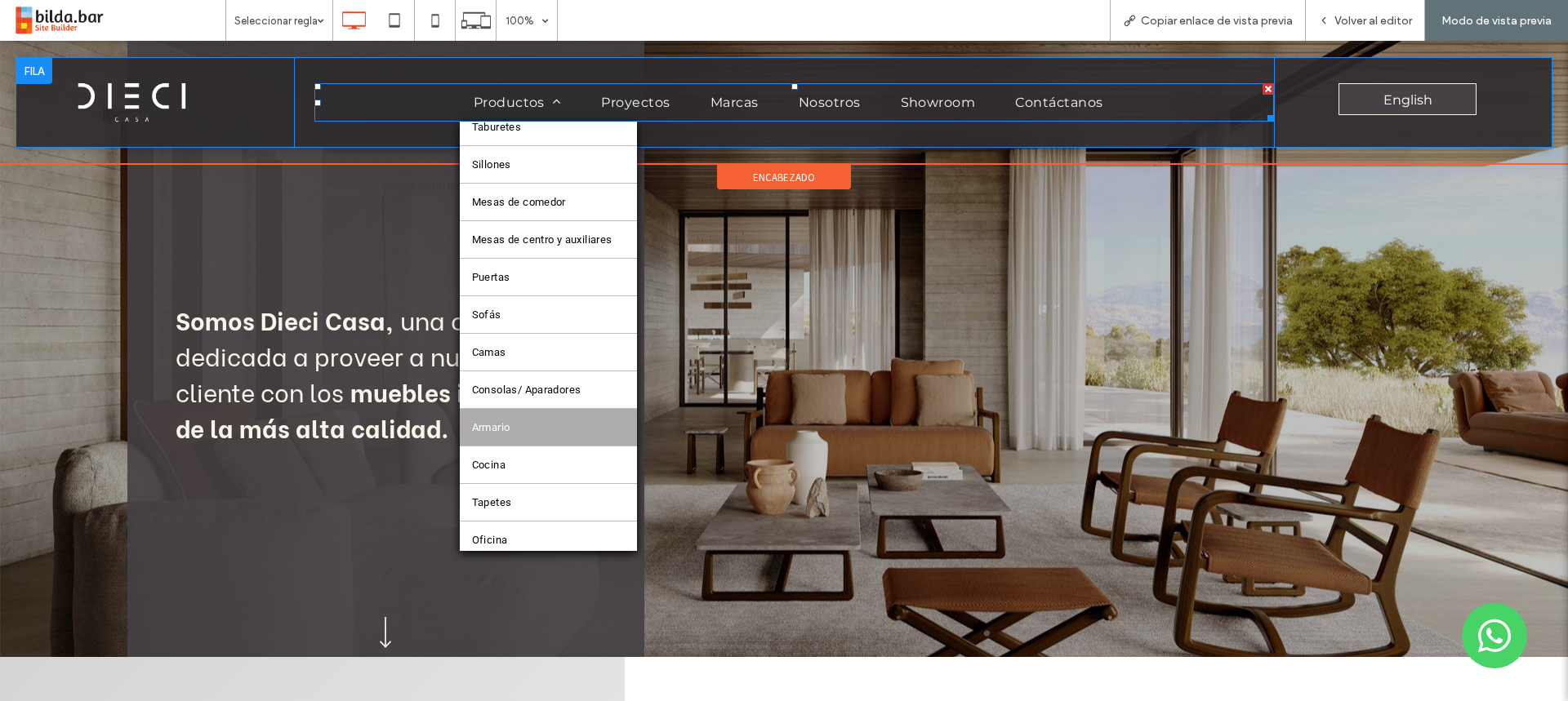
click at [503, 432] on span "Armario" at bounding box center [491, 427] width 38 height 12
